Goal: Find specific page/section: Find specific page/section

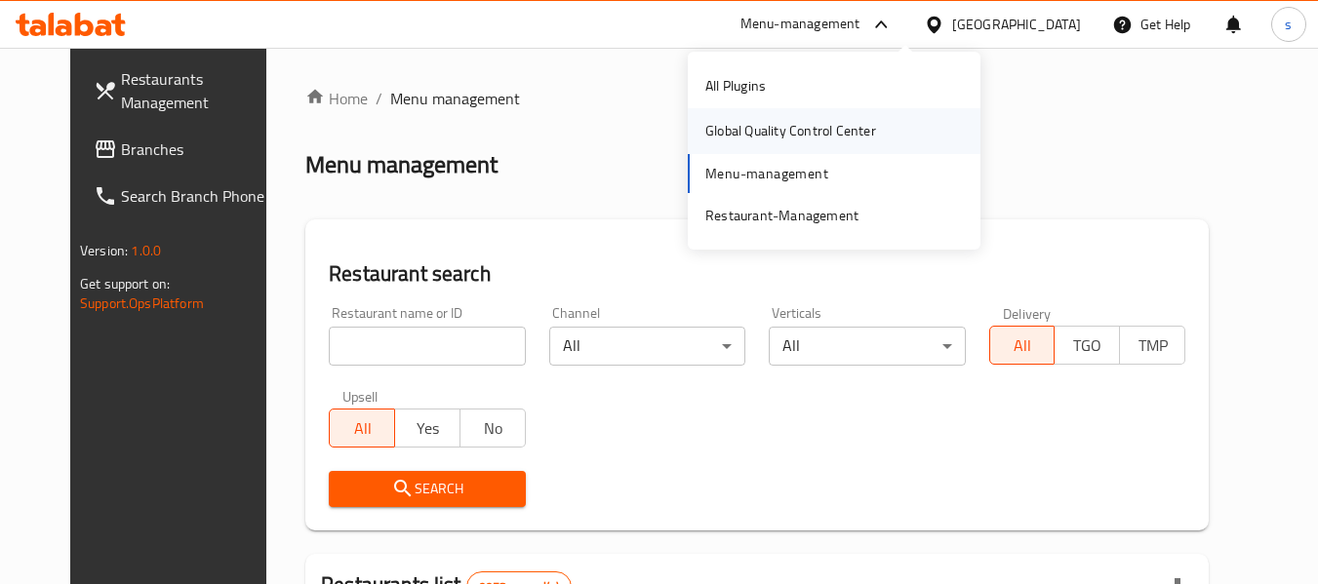
click at [794, 131] on div "Global Quality Control Center" at bounding box center [790, 130] width 171 height 21
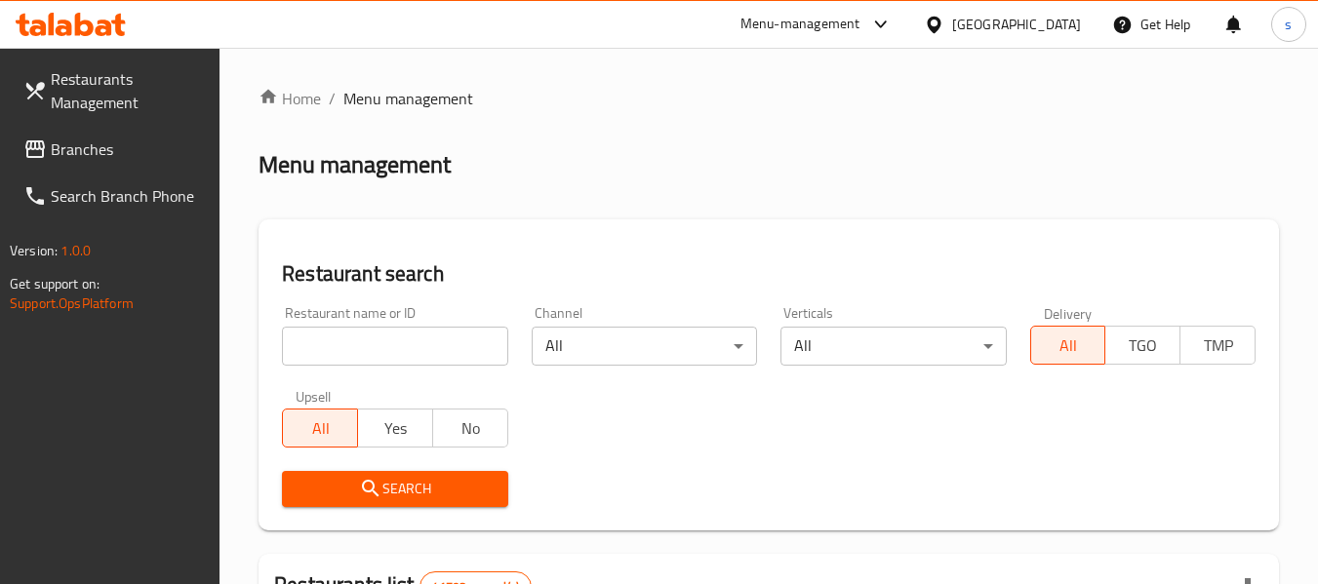
click at [828, 18] on div "Menu-management" at bounding box center [801, 24] width 120 height 23
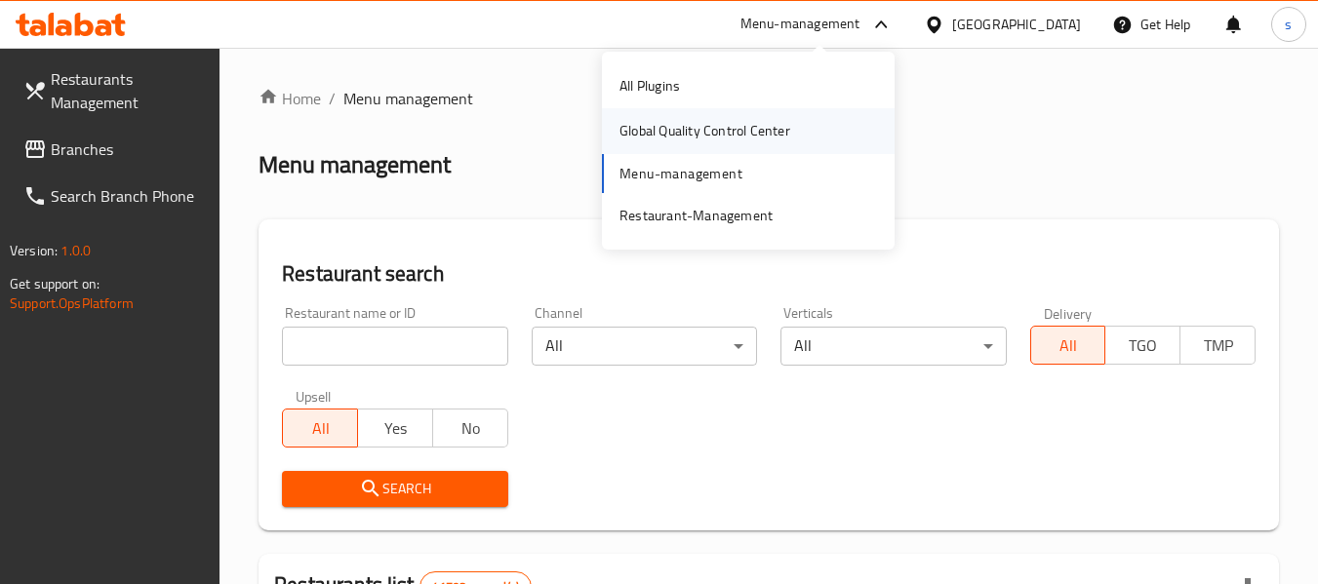
click at [752, 130] on div "Global Quality Control Center" at bounding box center [705, 130] width 171 height 21
